Goal: Information Seeking & Learning: Compare options

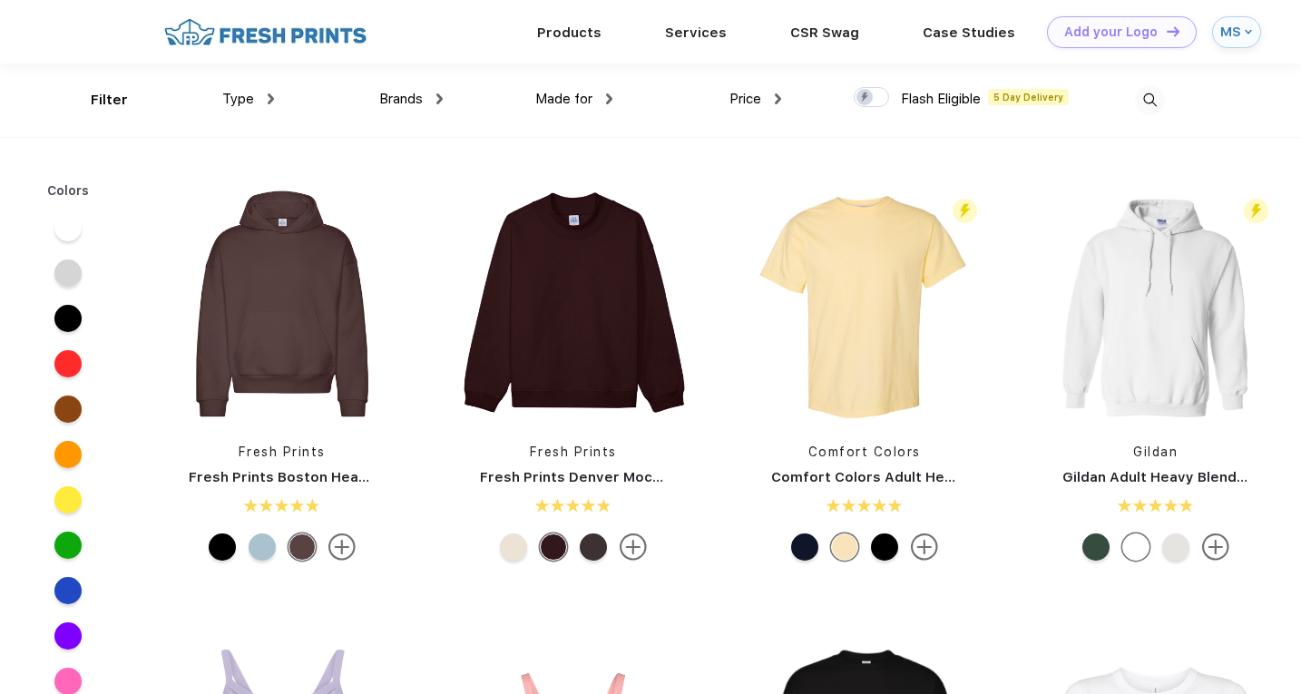
scroll to position [1, 0]
click at [606, 35] on div "Products" at bounding box center [569, 31] width 128 height 24
click at [582, 30] on link "Products" at bounding box center [569, 31] width 64 height 16
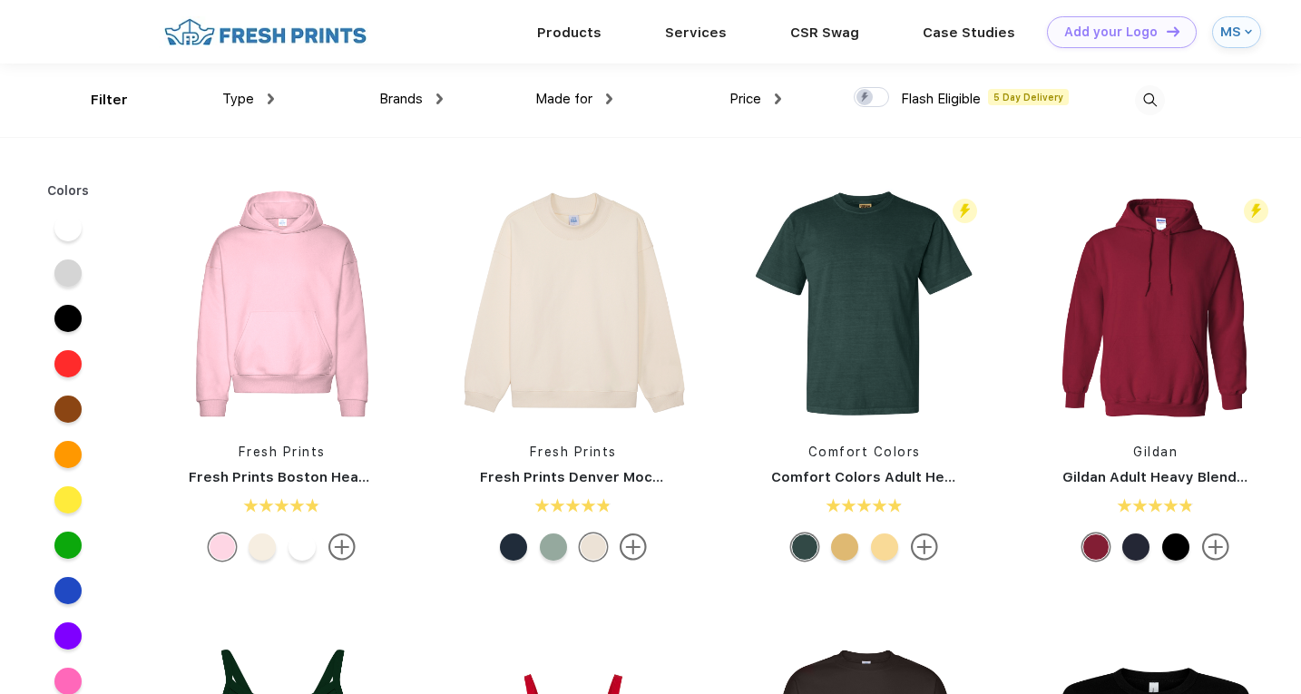
scroll to position [1, 0]
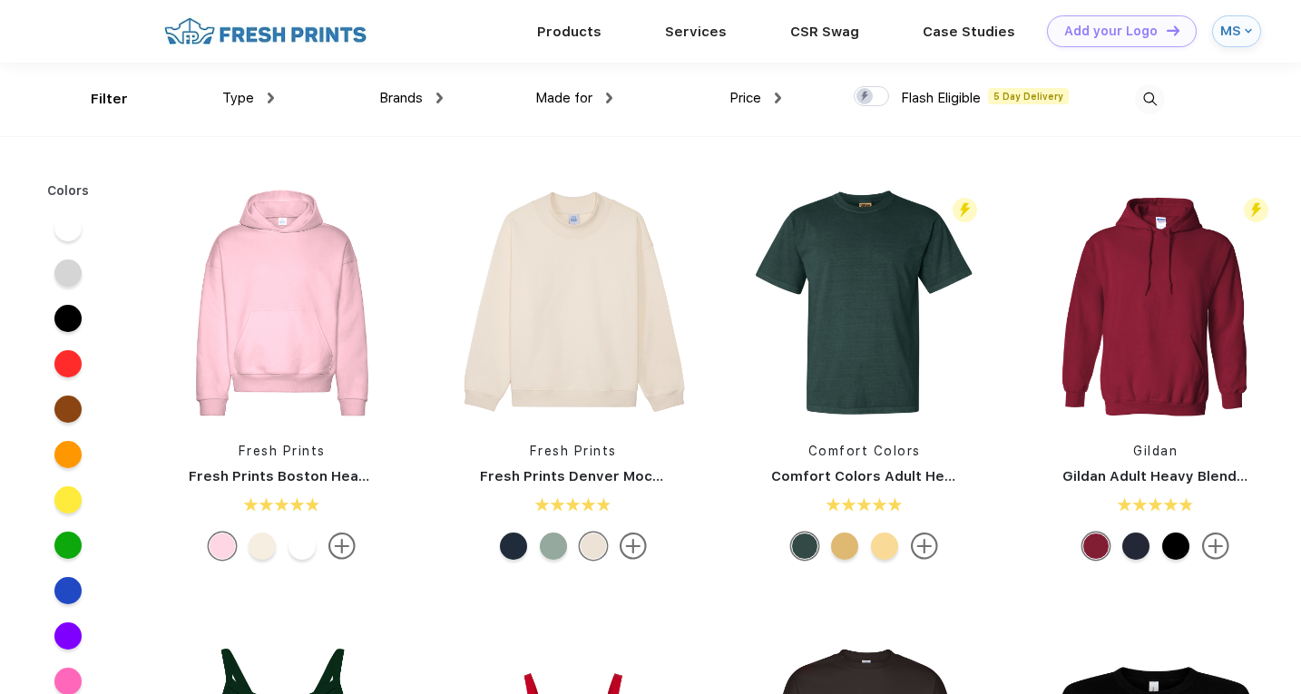
click at [259, 102] on div "Type" at bounding box center [248, 98] width 52 height 21
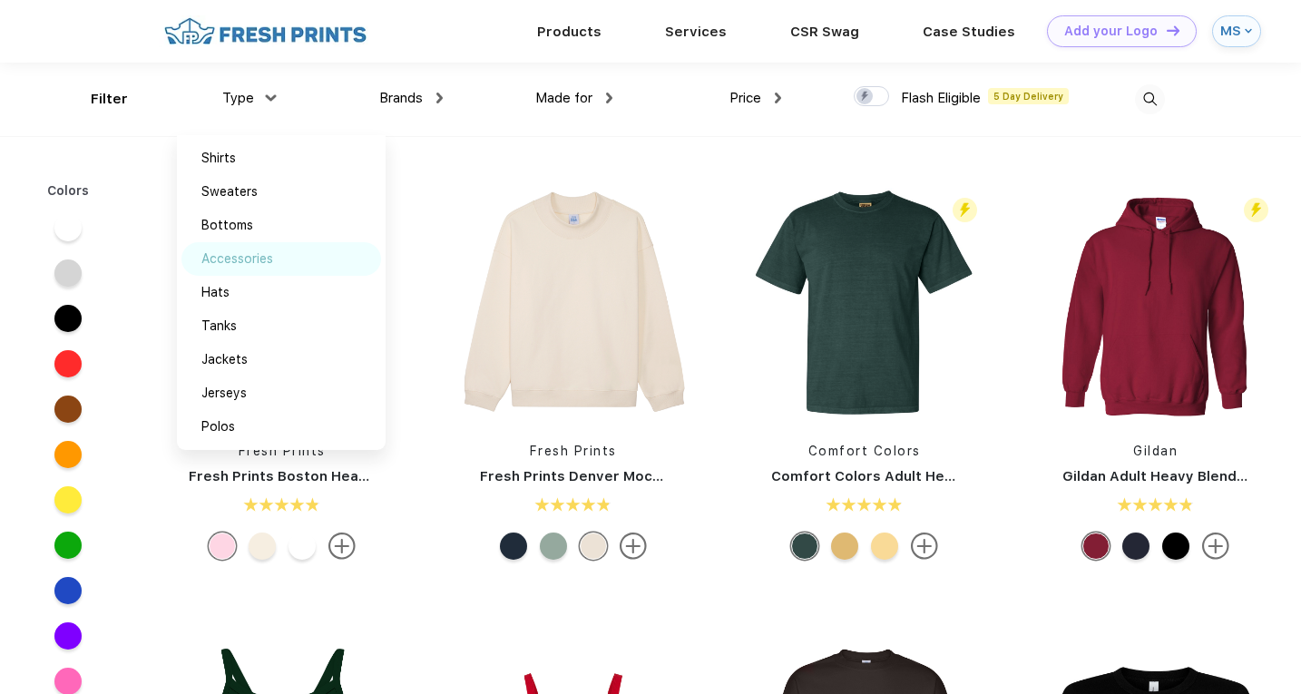
click at [263, 249] on div "Accessories" at bounding box center [281, 259] width 200 height 34
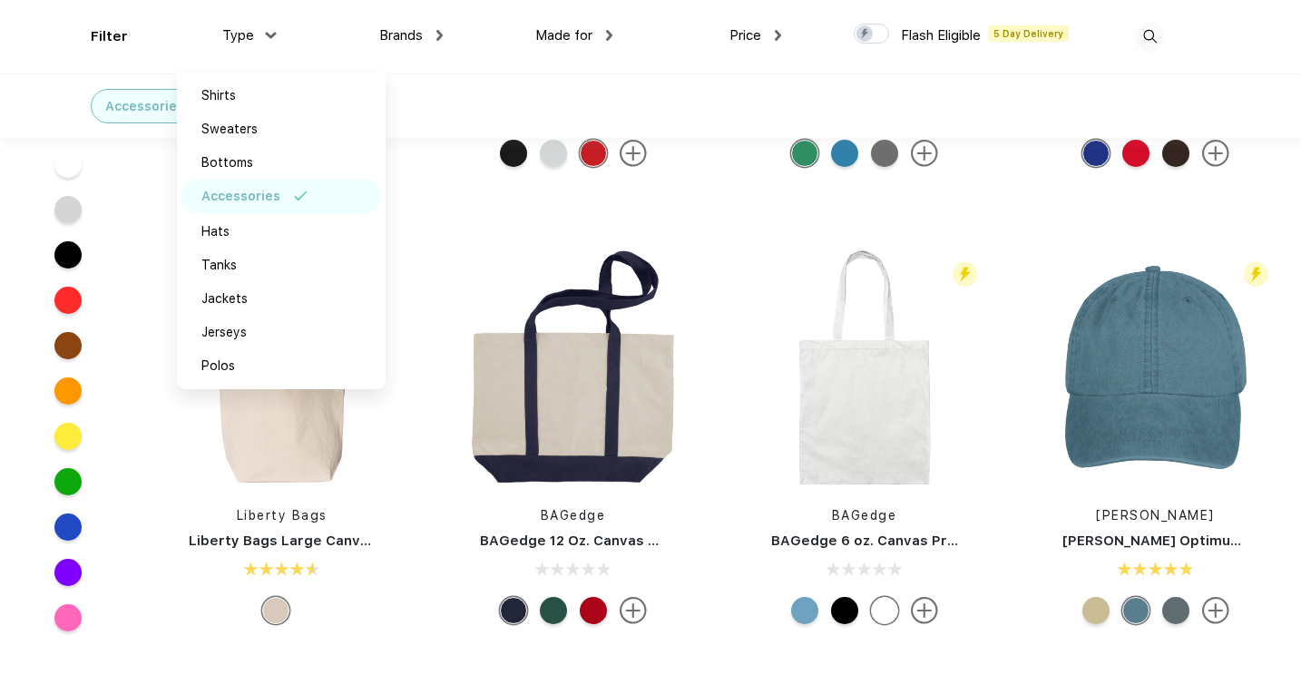
scroll to position [325, 0]
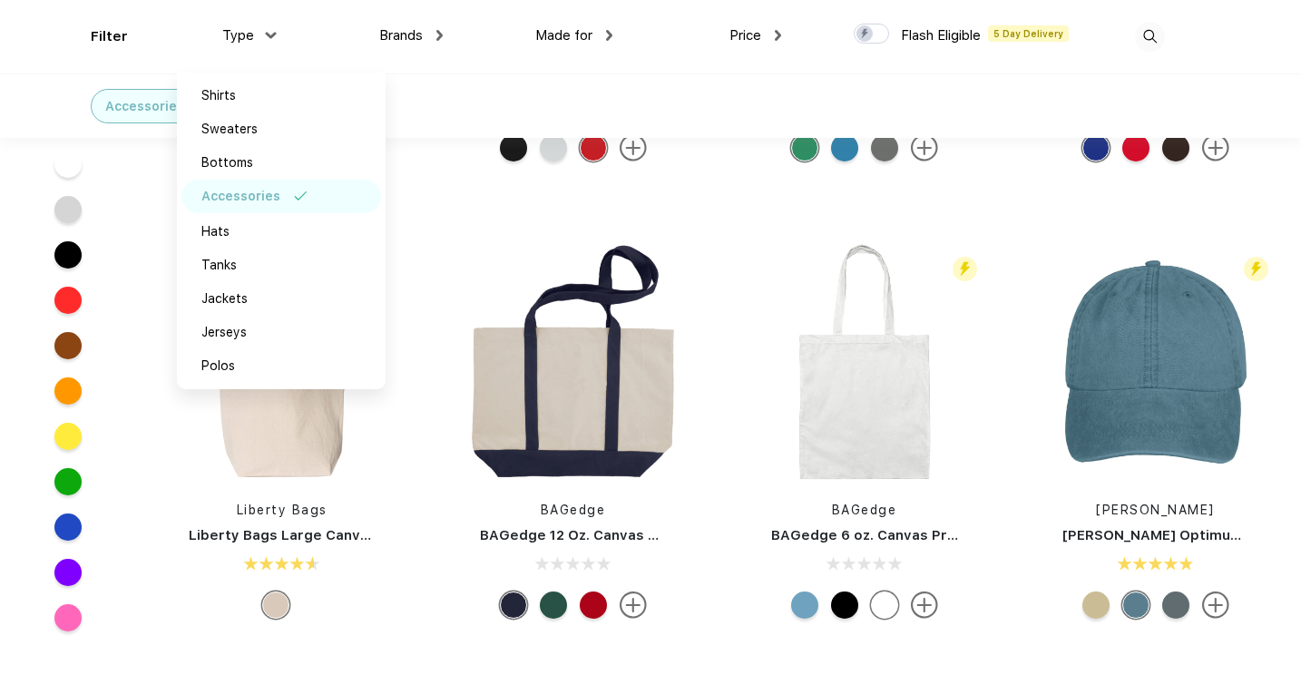
click at [34, 379] on div at bounding box center [69, 390] width 70 height 45
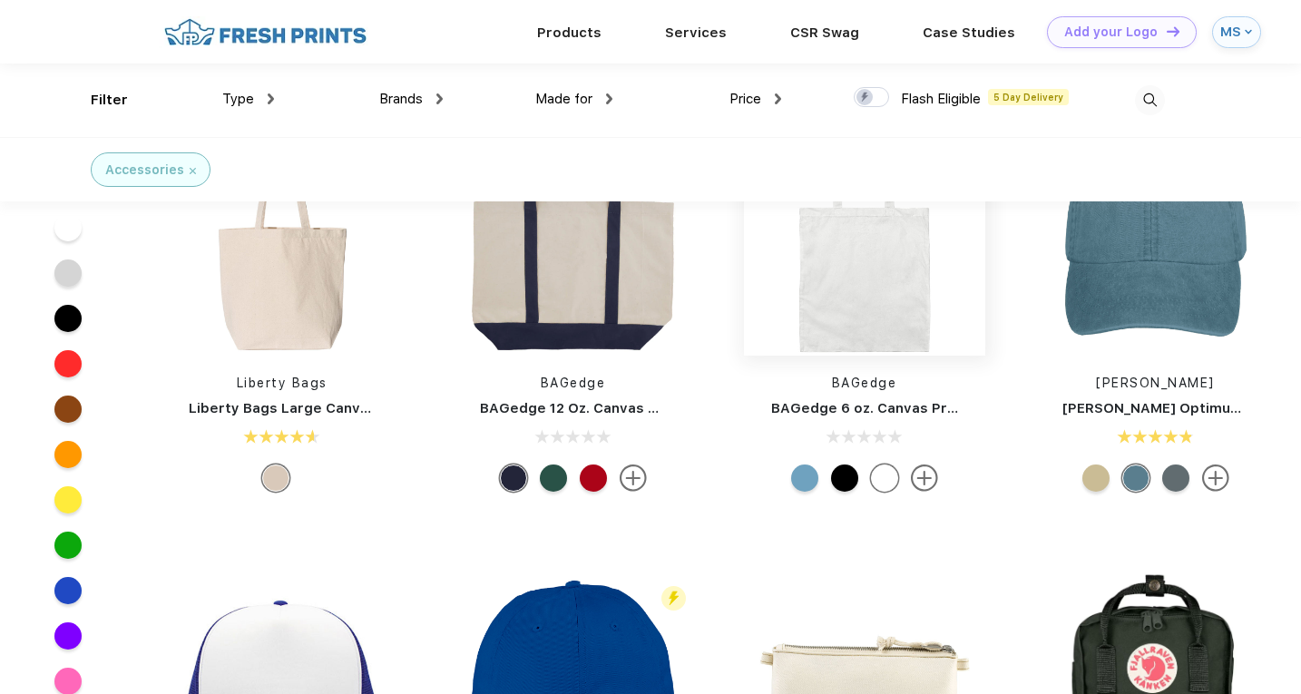
scroll to position [0, 0]
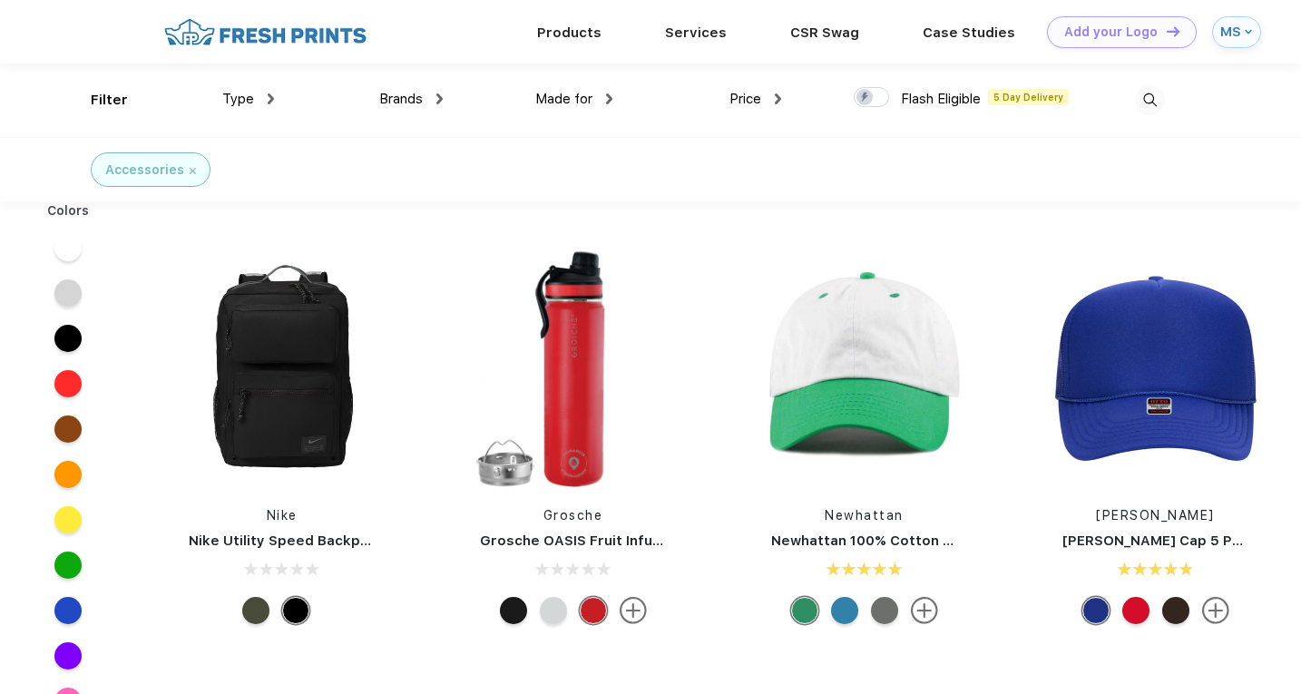
click at [759, 97] on span "Price" at bounding box center [745, 99] width 32 height 16
click at [777, 98] on img at bounding box center [778, 98] width 6 height 11
click at [737, 169] on div "$" at bounding box center [789, 159] width 200 height 34
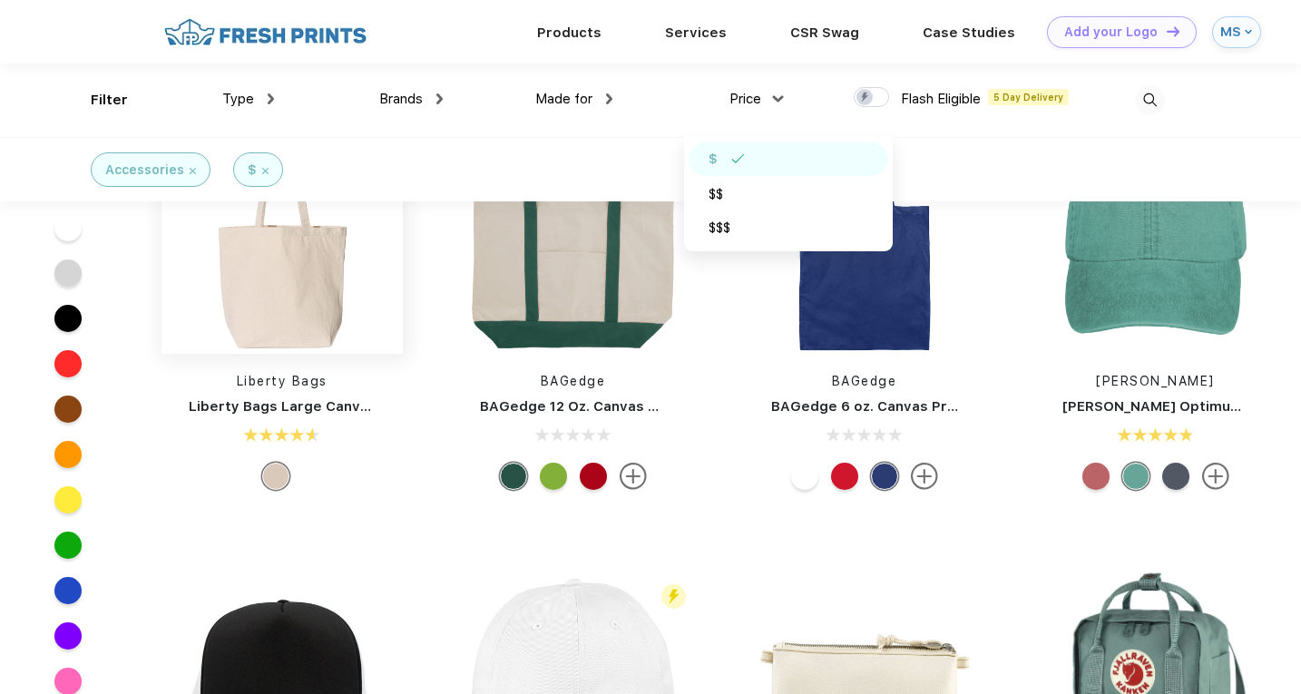
scroll to position [362, 0]
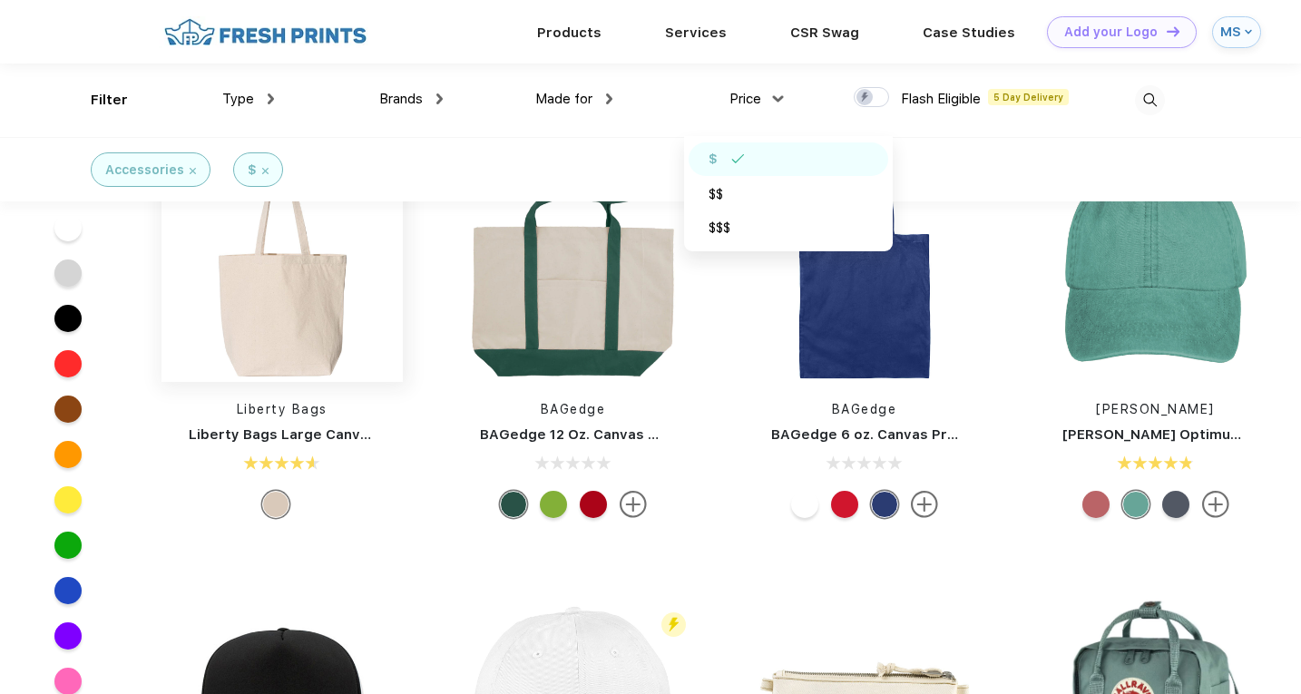
click at [316, 285] on img at bounding box center [282, 261] width 241 height 241
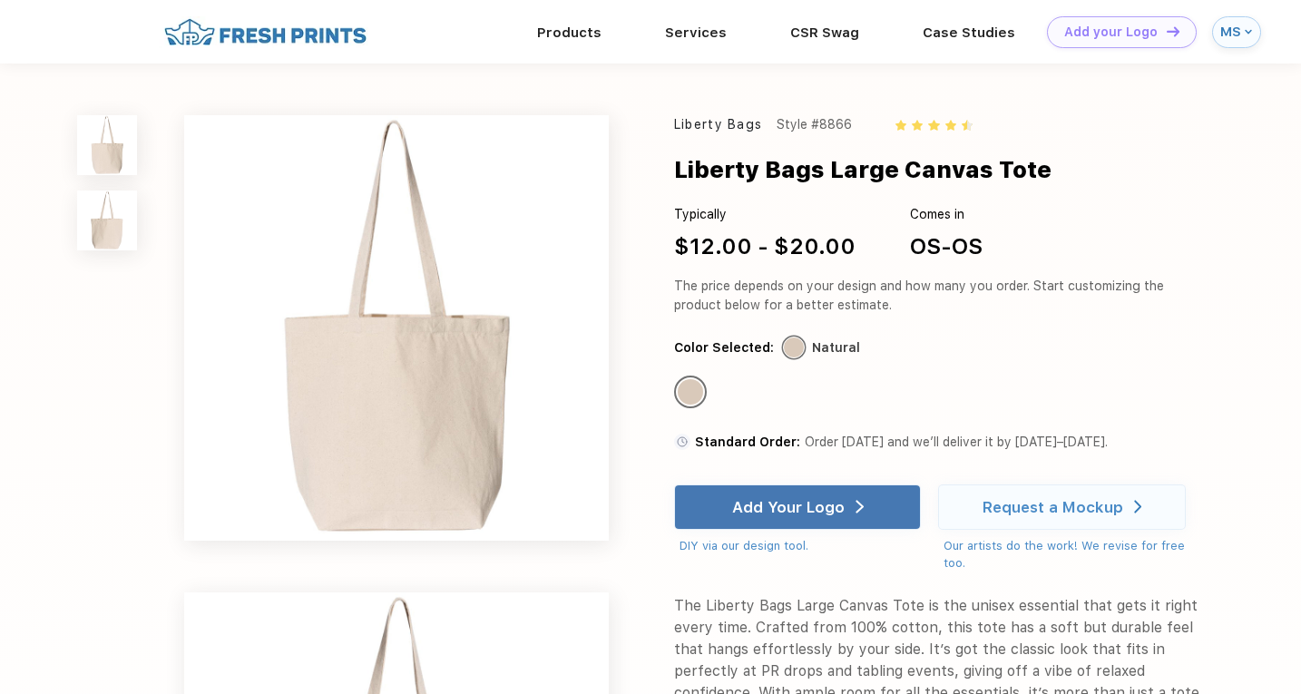
scroll to position [362, 0]
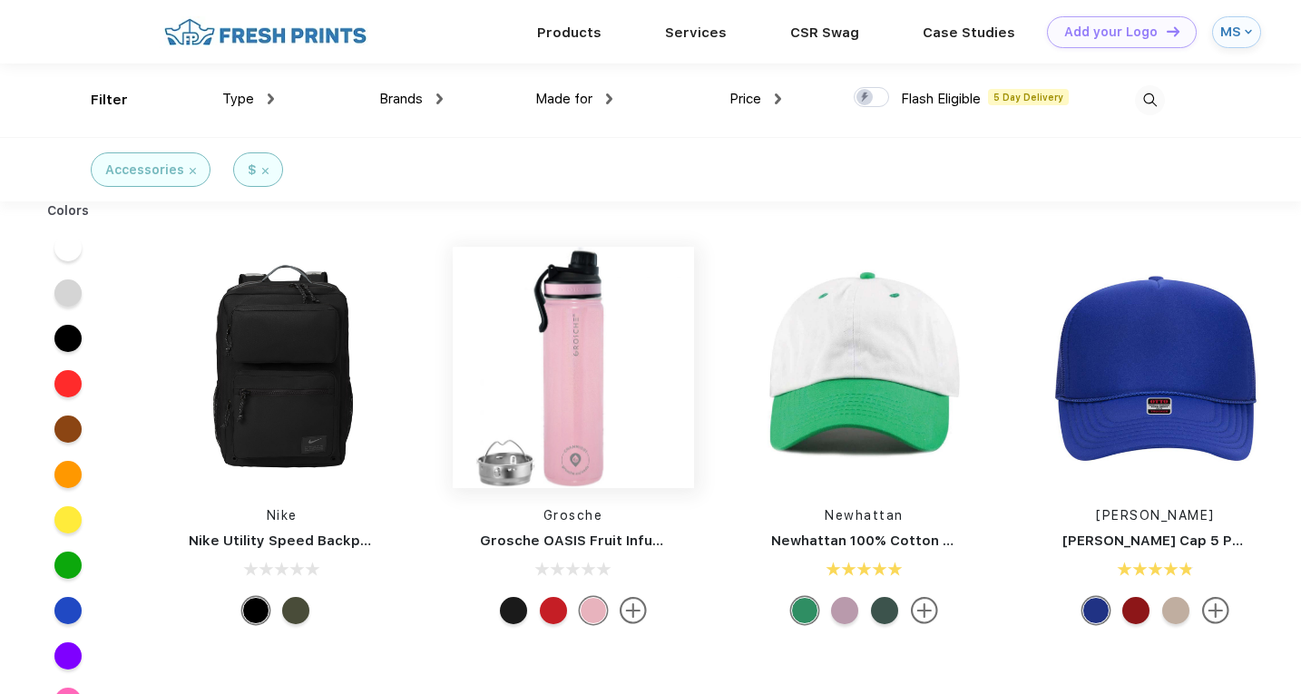
click at [621, 367] on img at bounding box center [573, 367] width 241 height 241
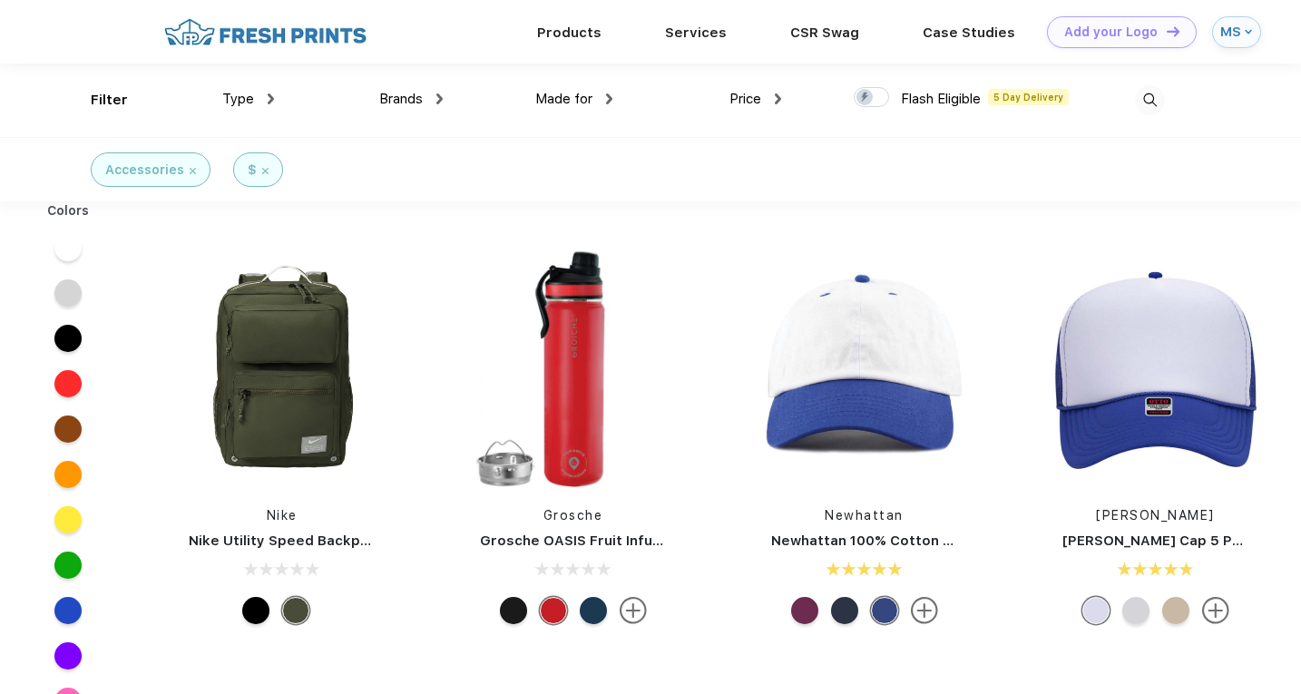
click at [774, 117] on div "Price $ $$ $$$" at bounding box center [696, 100] width 169 height 73
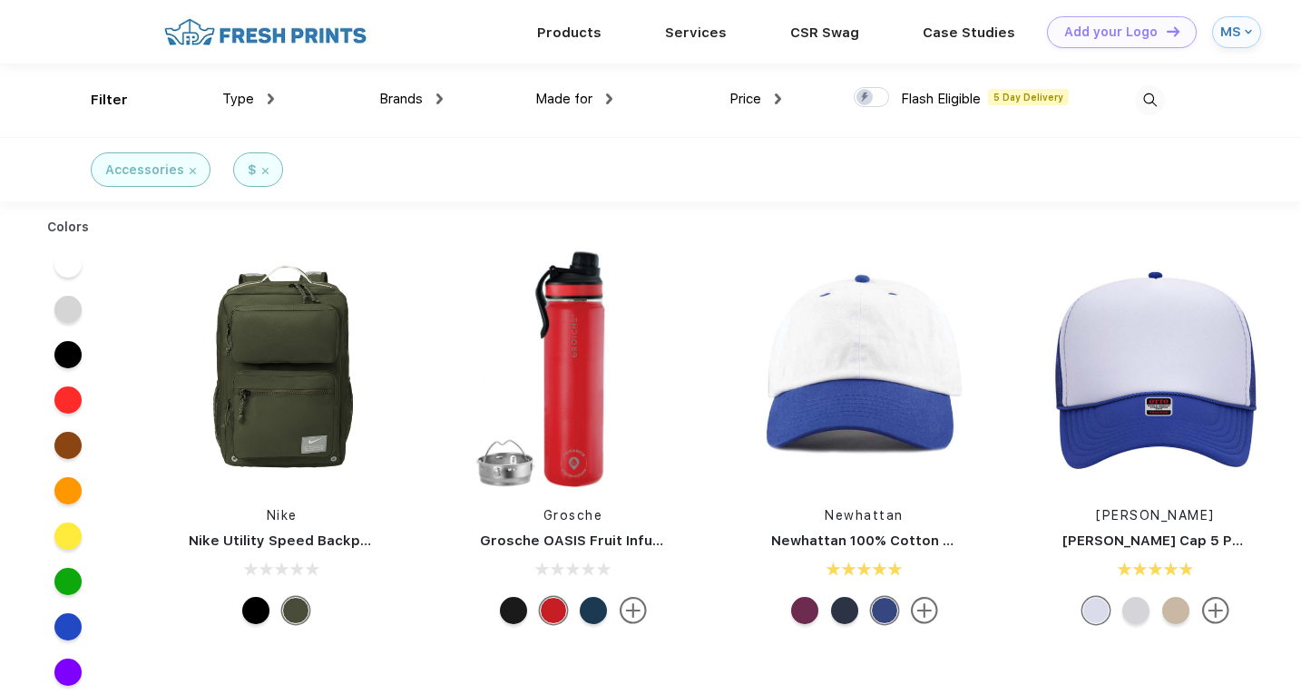
scroll to position [1, 0]
click at [749, 97] on span "Price" at bounding box center [745, 98] width 32 height 16
click at [778, 95] on img at bounding box center [778, 98] width 6 height 11
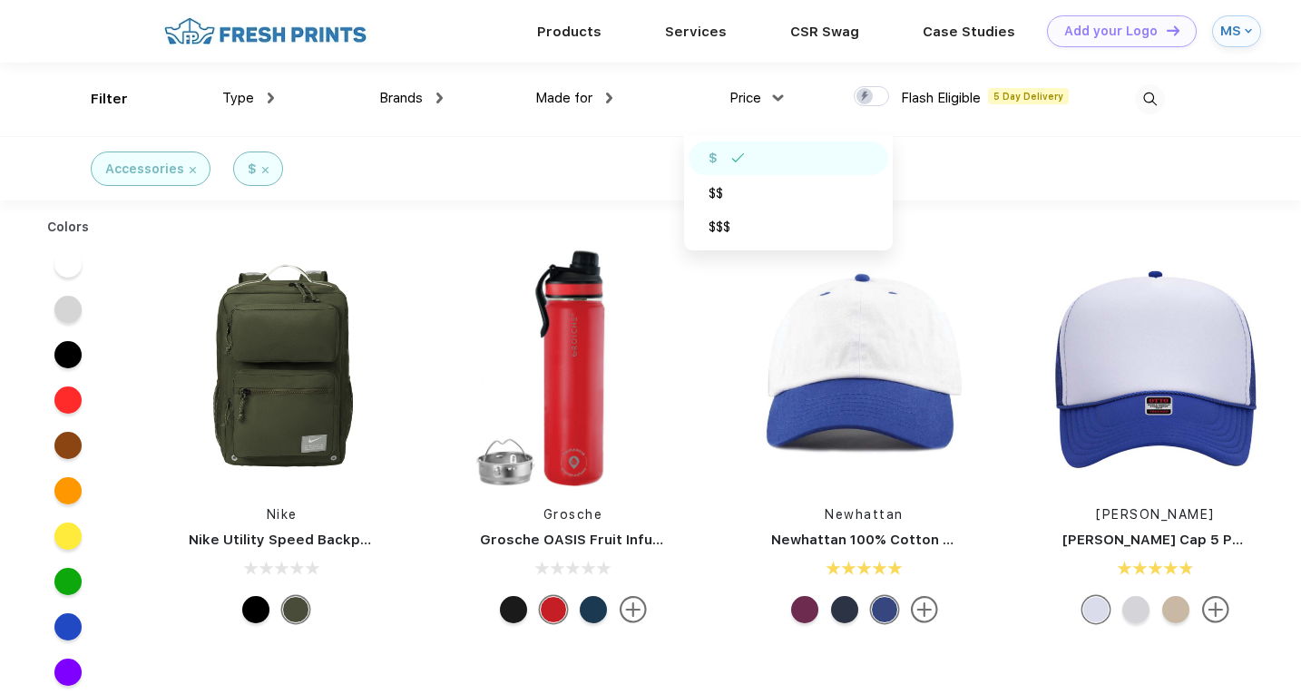
click at [258, 97] on div "Type" at bounding box center [248, 98] width 52 height 21
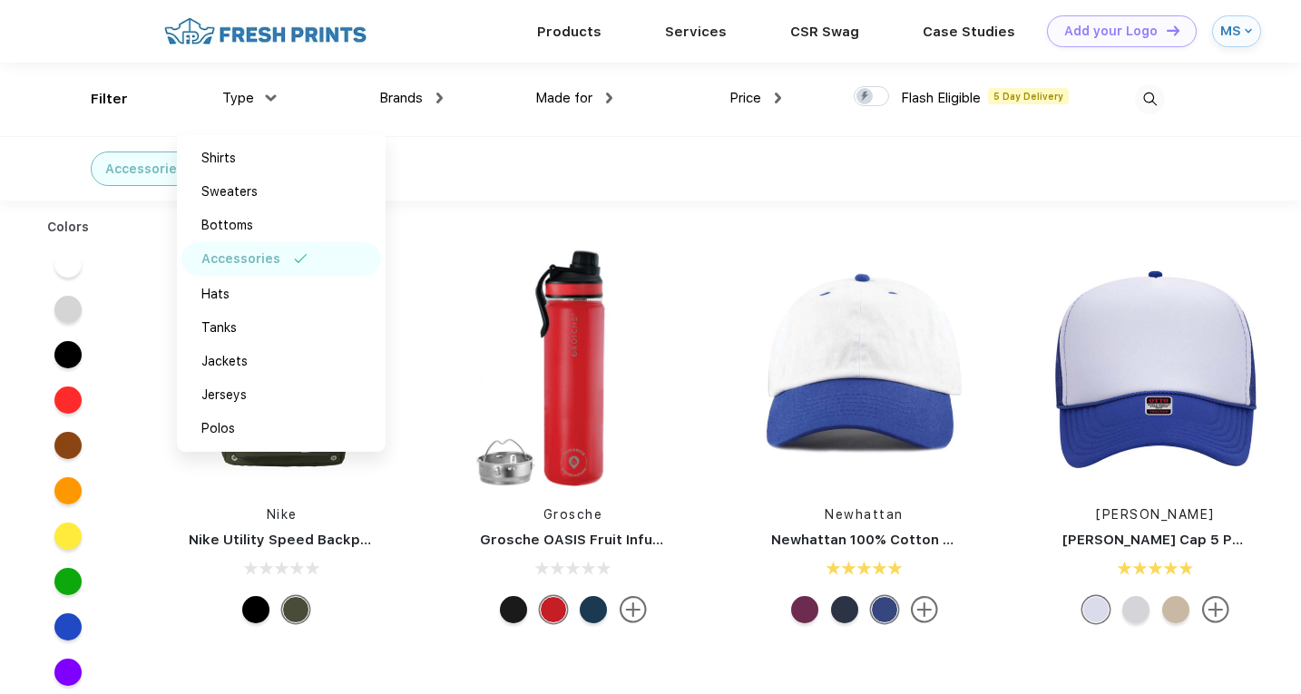
click at [1236, 21] on div "MS" at bounding box center [1236, 31] width 49 height 32
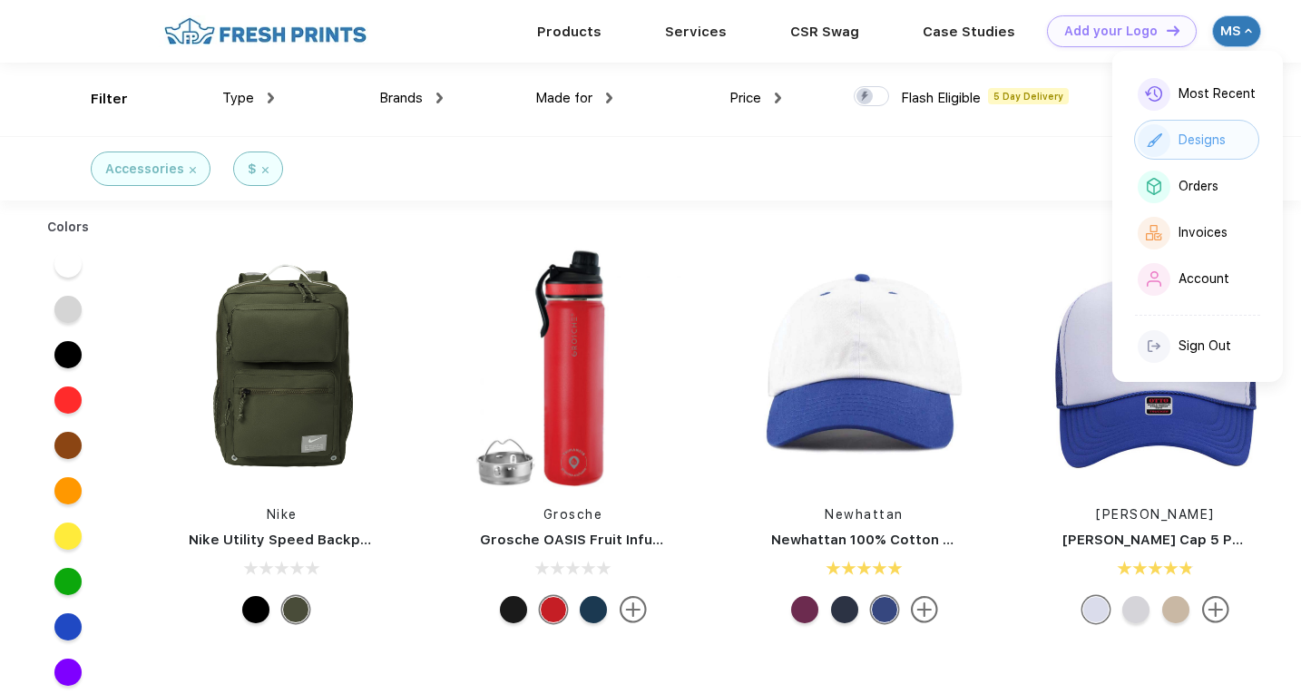
click at [1217, 131] on div "Designs" at bounding box center [1196, 140] width 125 height 40
